Goal: Transaction & Acquisition: Purchase product/service

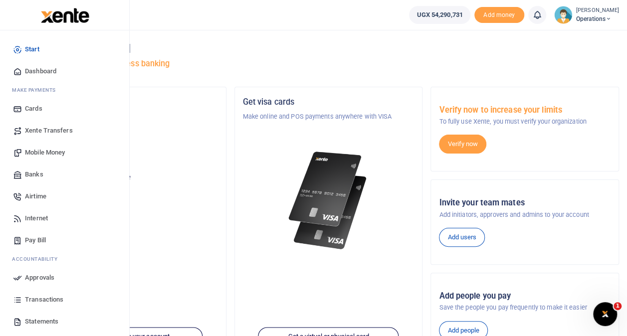
click at [47, 150] on span "Mobile Money" at bounding box center [45, 153] width 40 height 10
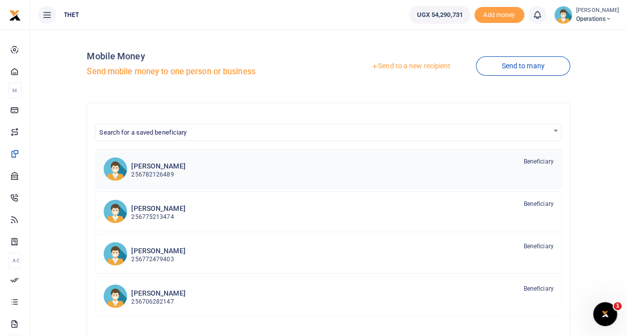
click at [169, 168] on h6 "[PERSON_NAME]" at bounding box center [158, 166] width 54 height 8
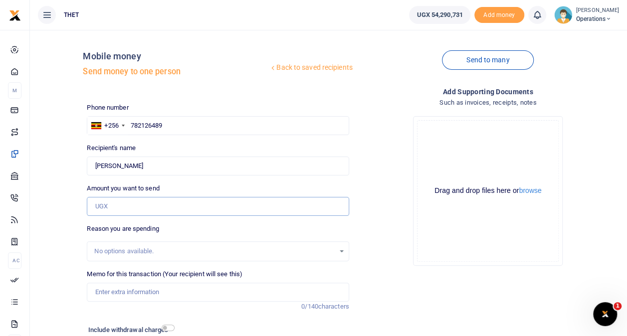
click at [146, 203] on input "Amount you want to send" at bounding box center [218, 206] width 262 height 19
type input "80,000"
click at [74, 243] on div "Back to saved recipients Mobile money Send money to one person Send to many Pho…" at bounding box center [328, 209] width 589 height 342
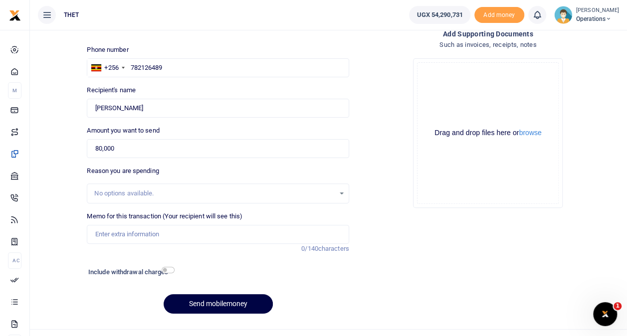
scroll to position [60, 0]
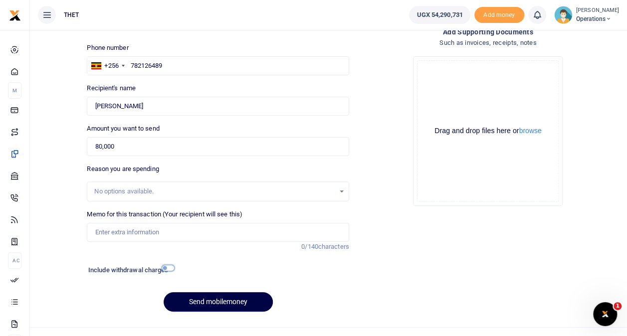
click at [164, 267] on input "checkbox" at bounding box center [168, 268] width 13 height 6
checkbox input "true"
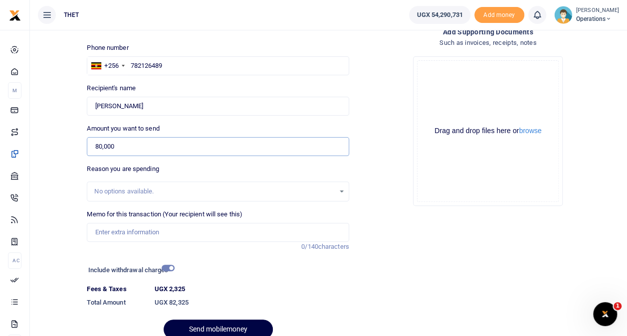
click at [141, 145] on input "80,000" at bounding box center [218, 146] width 262 height 19
type input "8"
type input "130,000"
click at [164, 320] on button "Send mobilemoney" at bounding box center [218, 329] width 109 height 19
click at [163, 267] on input "checkbox" at bounding box center [168, 268] width 13 height 6
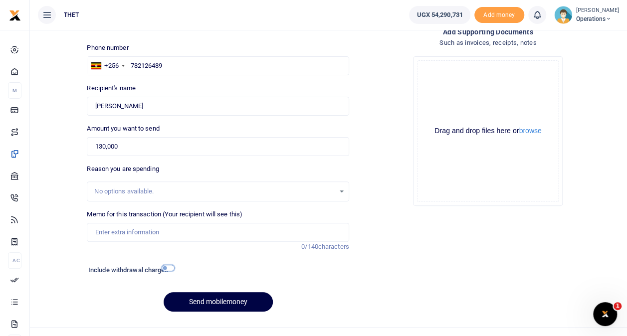
click at [163, 267] on input "checkbox" at bounding box center [168, 268] width 13 height 6
checkbox input "true"
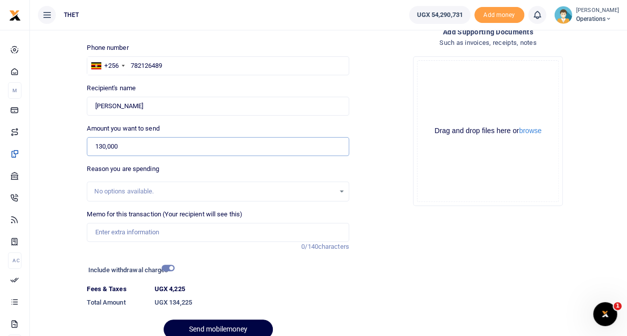
click at [127, 147] on input "130,000" at bounding box center [218, 146] width 262 height 19
type input "1"
type input "90,000"
click at [60, 203] on div "Back to saved recipients Mobile money Send money to one person Send to many Pho…" at bounding box center [328, 162] width 589 height 369
click at [162, 267] on input "checkbox" at bounding box center [168, 268] width 13 height 6
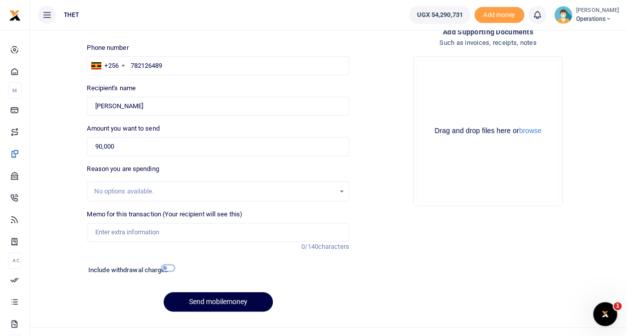
click at [162, 267] on input "checkbox" at bounding box center [168, 268] width 13 height 6
checkbox input "true"
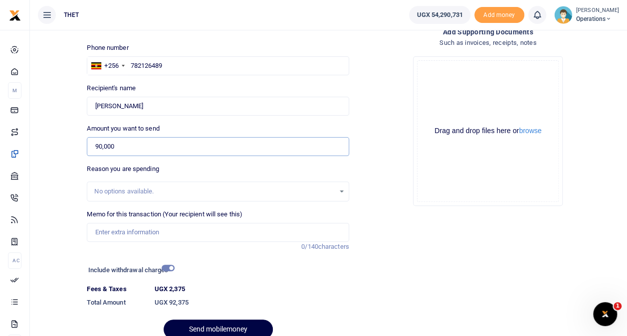
click at [97, 149] on input "90,000" at bounding box center [218, 146] width 262 height 19
type input "8"
click at [165, 270] on input "checkbox" at bounding box center [168, 268] width 13 height 6
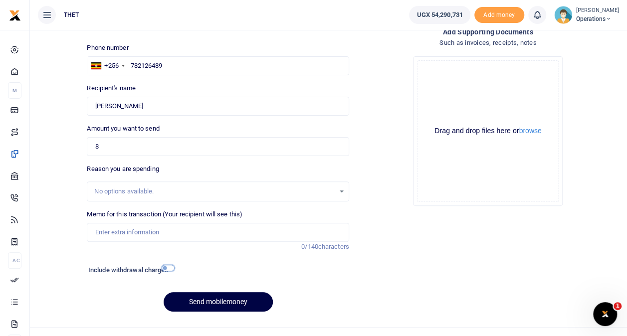
click at [165, 270] on input "checkbox" at bounding box center [168, 268] width 13 height 6
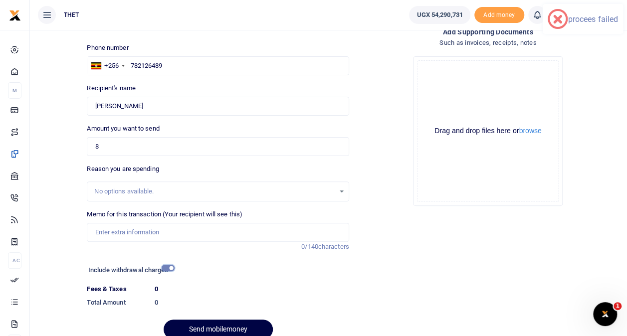
click at [165, 270] on input "checkbox" at bounding box center [168, 268] width 13 height 6
checkbox input "false"
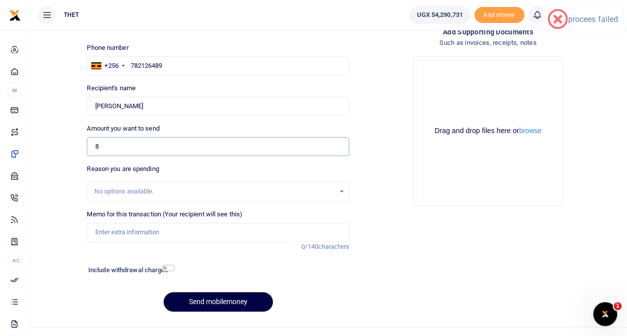
click at [112, 149] on input "8" at bounding box center [218, 146] width 262 height 19
type input "80,000"
click at [165, 267] on input "checkbox" at bounding box center [168, 268] width 13 height 6
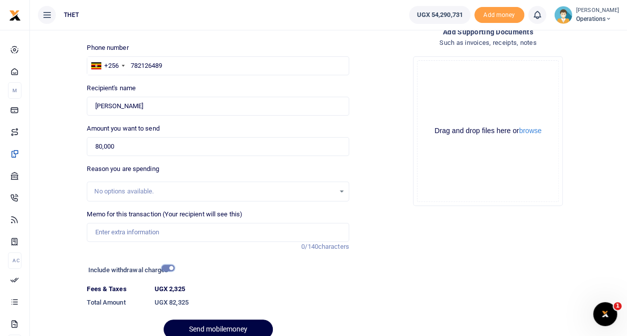
click at [165, 267] on input "checkbox" at bounding box center [168, 268] width 13 height 6
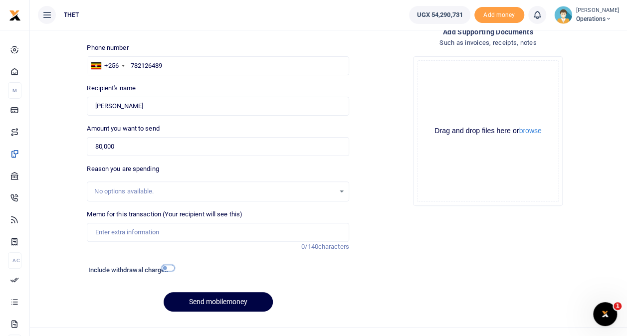
click at [165, 267] on input "checkbox" at bounding box center [168, 268] width 13 height 6
checkbox input "true"
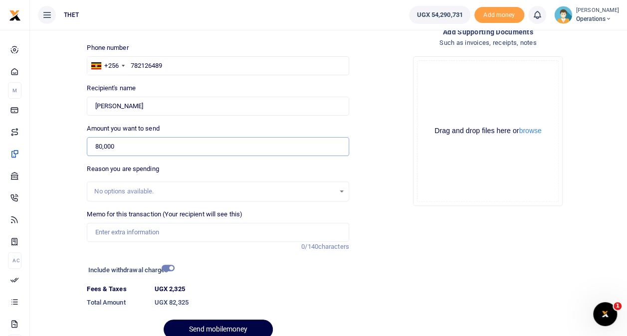
click at [127, 146] on input "80,000" at bounding box center [218, 146] width 262 height 19
type input "8"
type input "140,000"
click at [168, 265] on input "checkbox" at bounding box center [168, 268] width 13 height 6
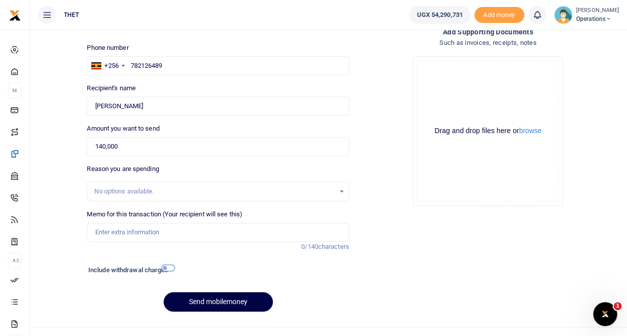
click at [168, 265] on input "checkbox" at bounding box center [168, 268] width 13 height 6
checkbox input "true"
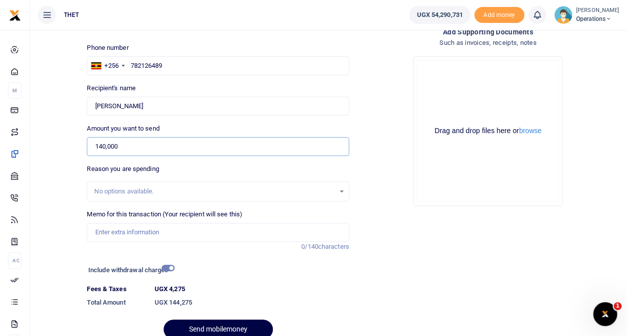
click at [127, 144] on input "140,000" at bounding box center [218, 146] width 262 height 19
type input "1"
type input "80,000"
click at [171, 268] on input "checkbox" at bounding box center [168, 268] width 13 height 6
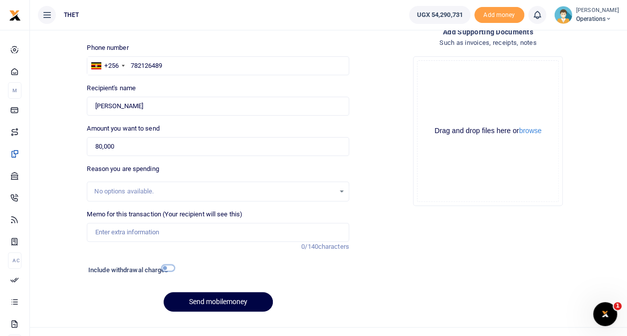
click at [170, 268] on input "checkbox" at bounding box center [168, 268] width 13 height 6
checkbox input "true"
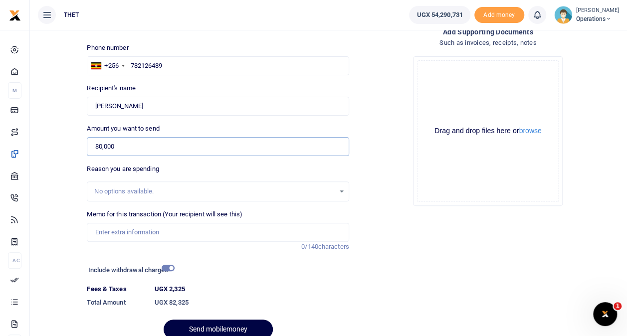
click at [119, 148] on input "80,000" at bounding box center [218, 146] width 262 height 19
type input "8"
type input "130,000"
click at [168, 268] on input "checkbox" at bounding box center [168, 268] width 13 height 6
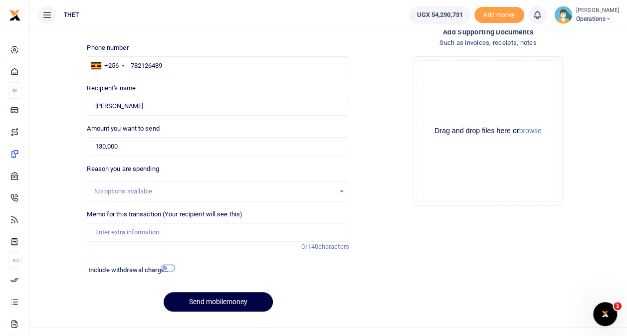
click at [168, 268] on input "checkbox" at bounding box center [168, 268] width 13 height 6
checkbox input "true"
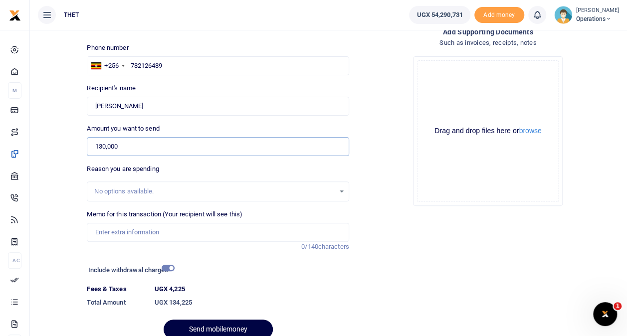
click at [126, 145] on input "130,000" at bounding box center [218, 146] width 262 height 19
type input "1"
type input "80,000"
click at [165, 270] on input "checkbox" at bounding box center [168, 268] width 13 height 6
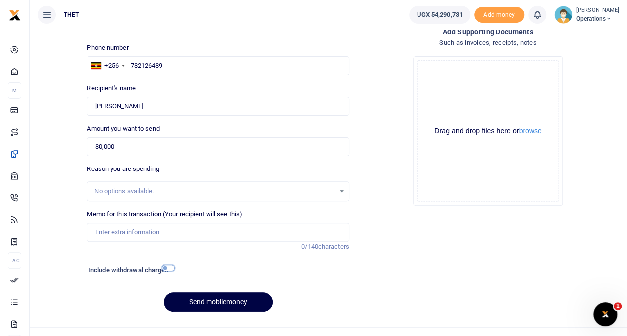
click at [168, 267] on input "checkbox" at bounding box center [168, 268] width 13 height 6
checkbox input "true"
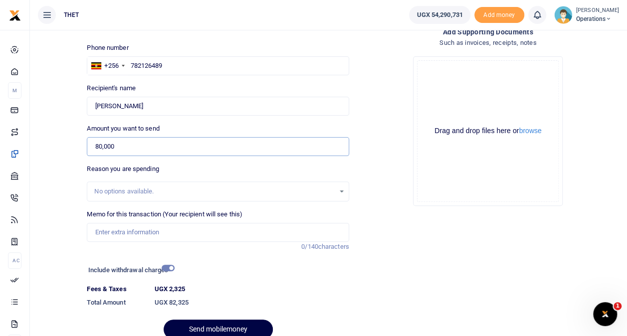
click at [125, 152] on input "80,000" at bounding box center [218, 146] width 262 height 19
type input "8"
type input "130,000"
click at [164, 267] on input "checkbox" at bounding box center [168, 268] width 13 height 6
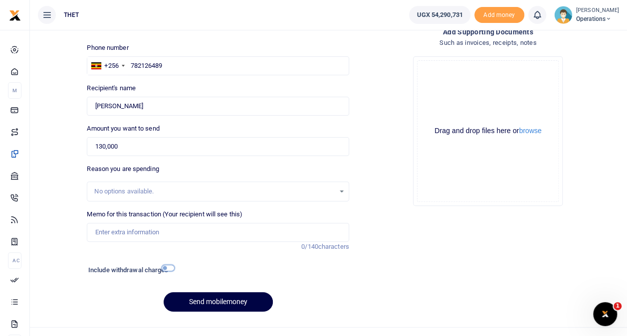
click at [164, 267] on input "checkbox" at bounding box center [168, 268] width 13 height 6
checkbox input "true"
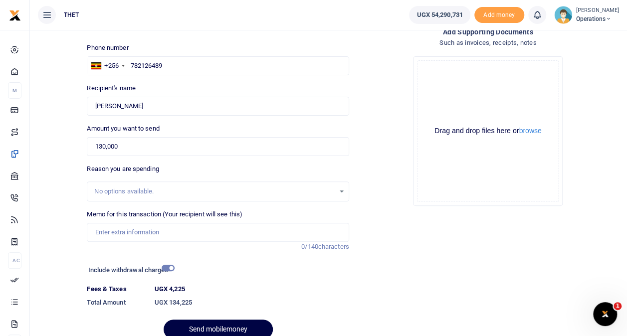
click at [582, 11] on small "[PERSON_NAME]" at bounding box center [597, 10] width 43 height 8
click at [571, 71] on link "Logout" at bounding box center [599, 73] width 79 height 14
